Goal: Check status: Check status

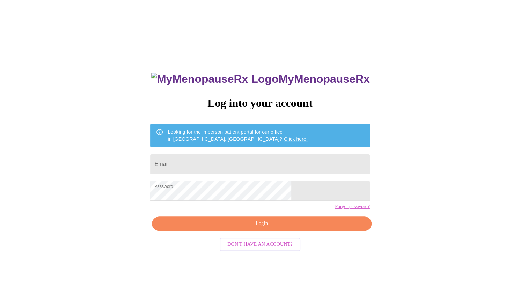
click at [213, 158] on input "Email" at bounding box center [259, 164] width 219 height 20
type input "[EMAIL_ADDRESS][DOMAIN_NAME]"
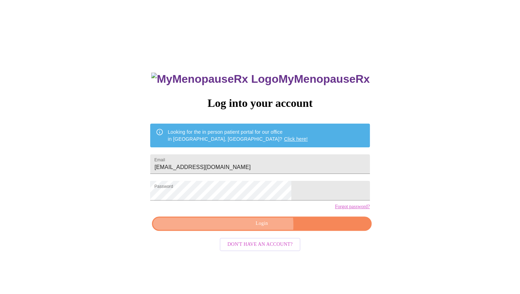
click at [260, 228] on span "Login" at bounding box center [261, 223] width 203 height 9
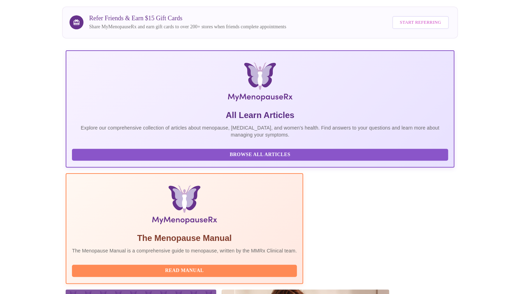
scroll to position [88, 0]
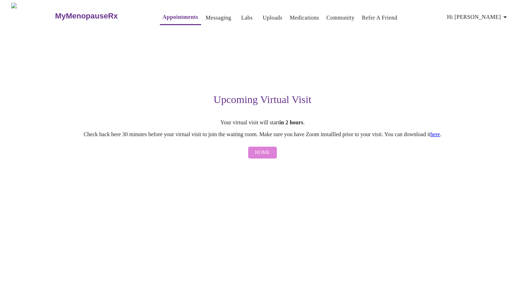
click at [266, 154] on span "Home" at bounding box center [262, 152] width 15 height 9
